Goal: Obtain resource: Download file/media

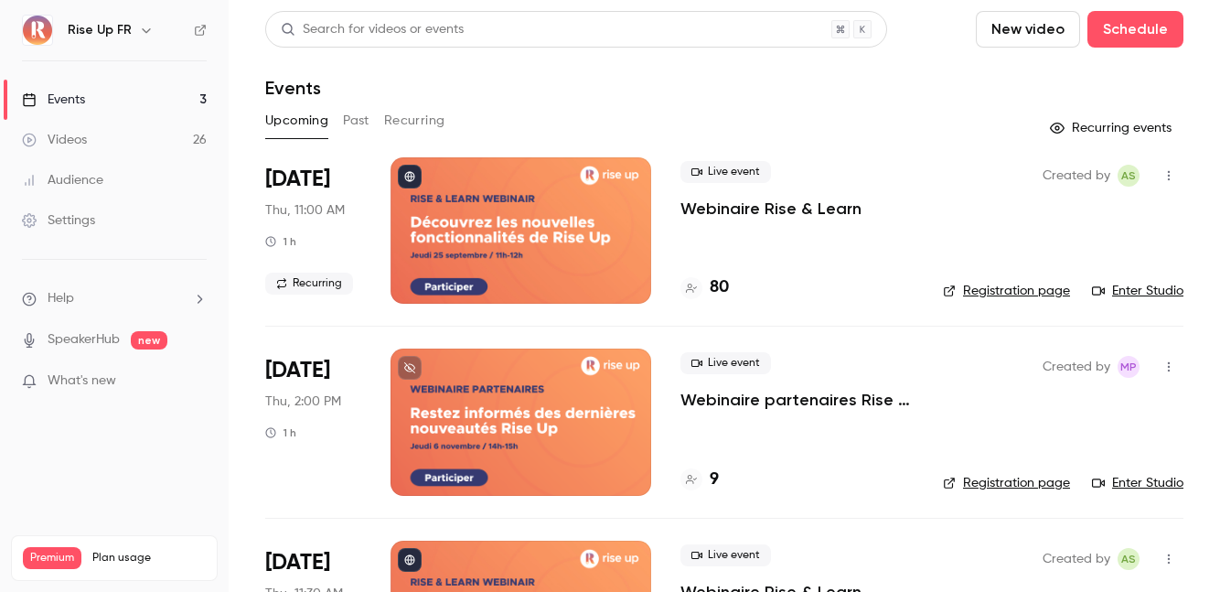
click at [353, 120] on button "Past" at bounding box center [356, 120] width 27 height 29
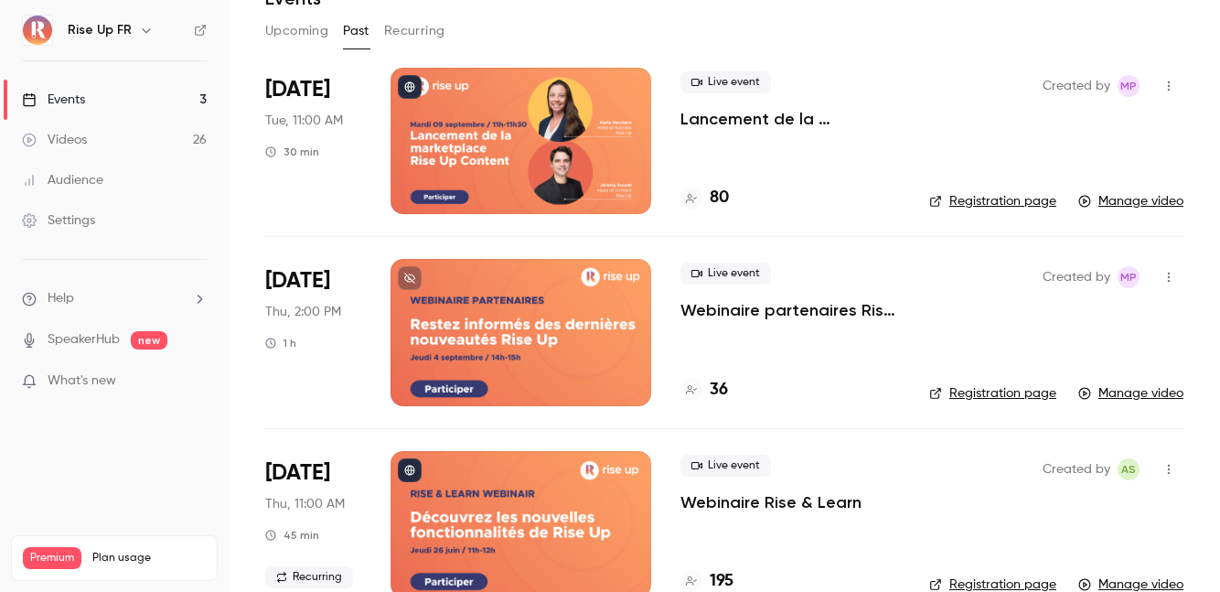
scroll to position [85, 0]
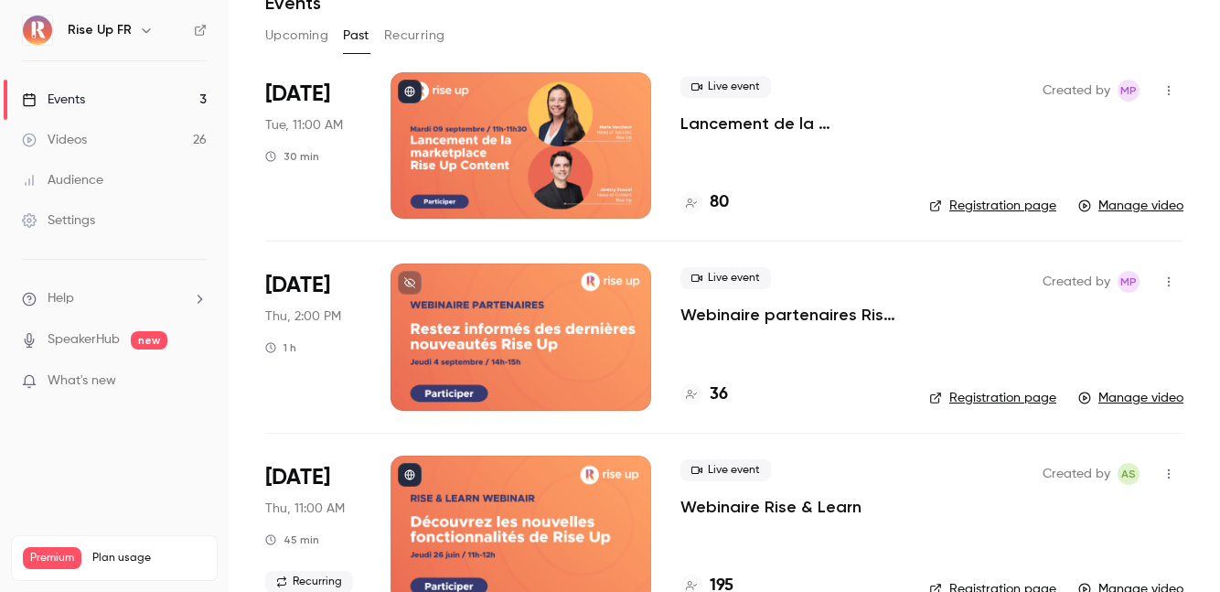
click at [1001, 203] on link "Registration page" at bounding box center [993, 206] width 127 height 18
click at [1166, 91] on icon "button" at bounding box center [1169, 90] width 15 height 13
click at [693, 152] on div at bounding box center [610, 296] width 1220 height 592
click at [719, 119] on p "Lancement de la marketplace Rise Up Content & présentation des Content Playlists" at bounding box center [791, 124] width 220 height 22
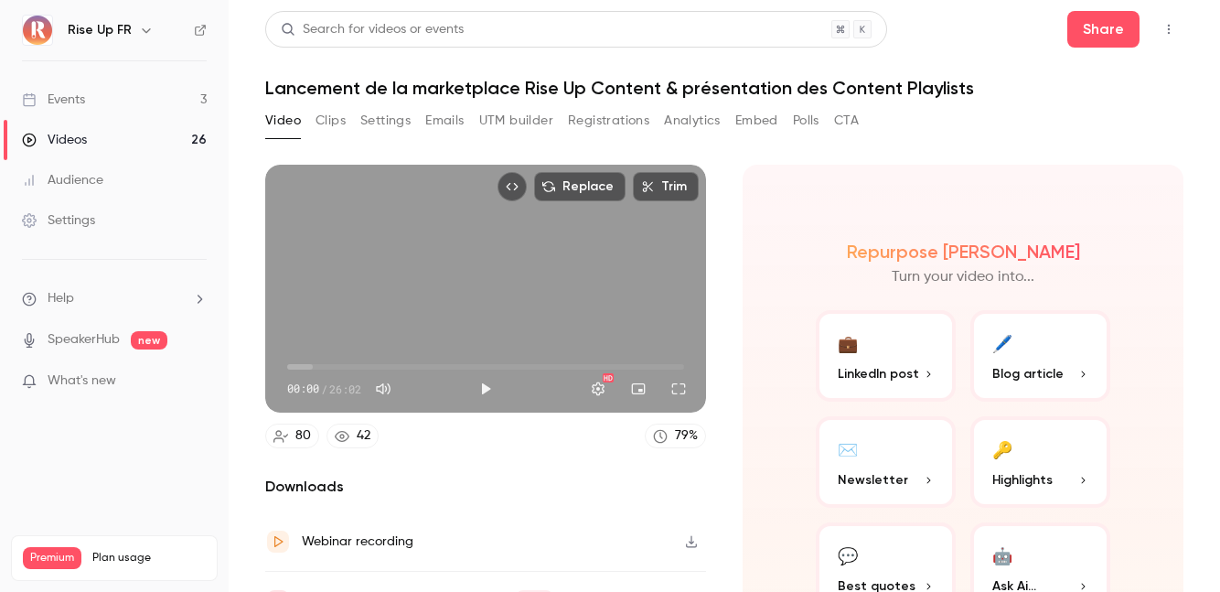
click at [359, 437] on div "42" at bounding box center [364, 435] width 14 height 19
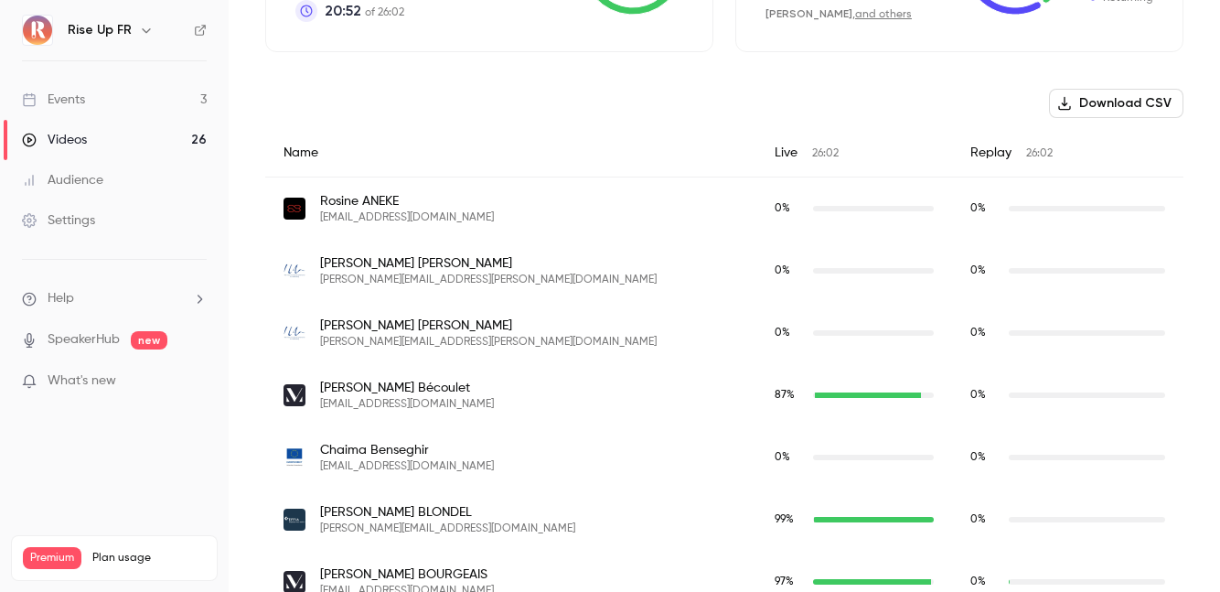
scroll to position [467, 0]
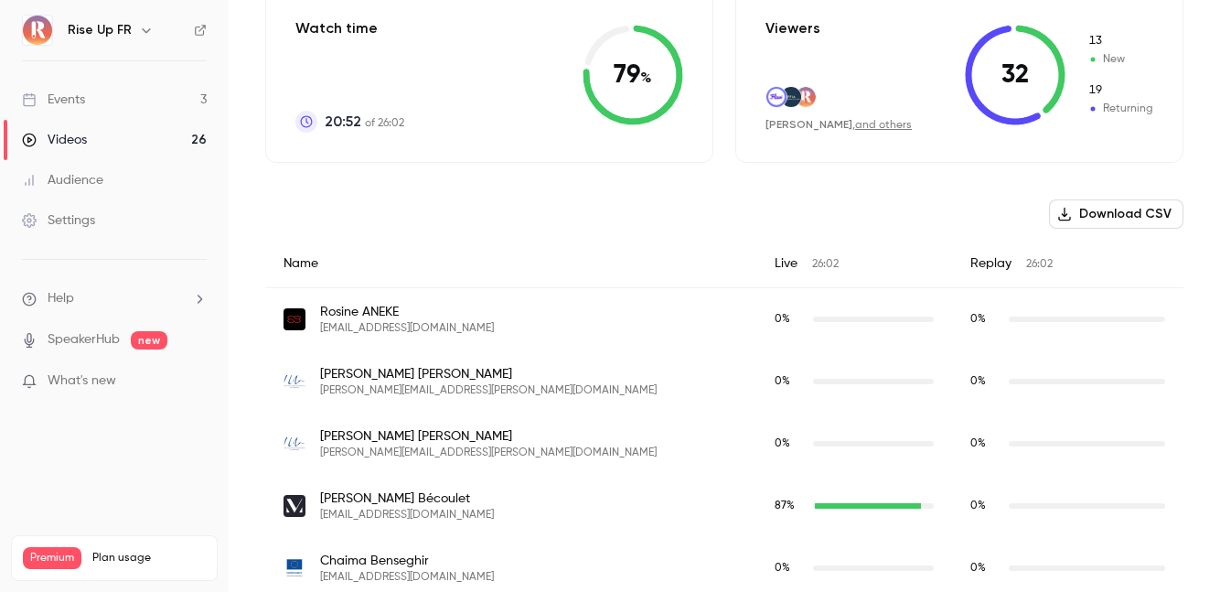
click at [1102, 223] on button "Download CSV" at bounding box center [1116, 213] width 134 height 29
